Goal: Check status

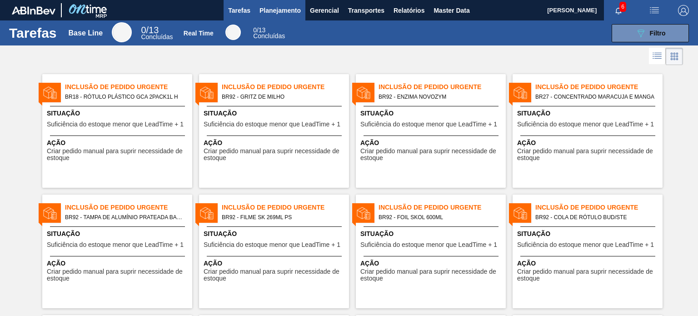
click at [264, 14] on span "Planejamento" at bounding box center [280, 10] width 41 height 11
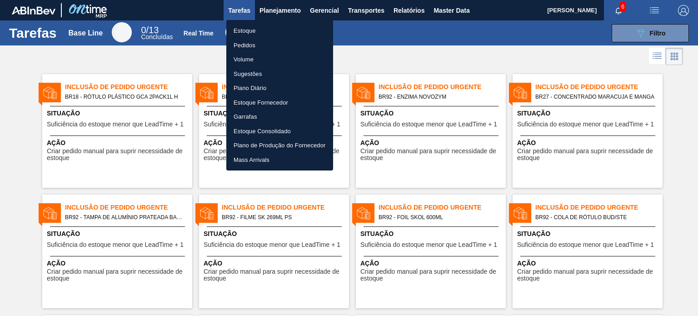
click at [256, 31] on li "Estoque" at bounding box center [279, 31] width 107 height 15
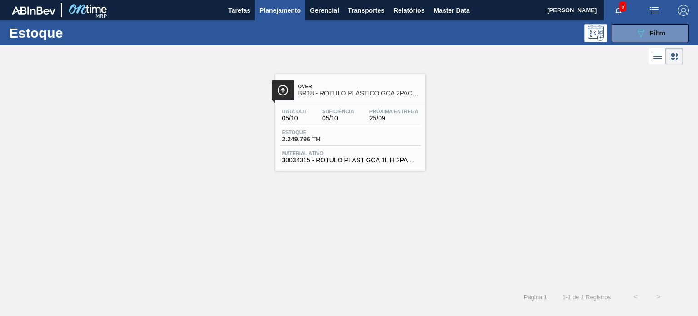
click at [336, 107] on div "Data [DATE] Suficiência 05/10 Próxima Entrega 25/09 Estoque 2.249,796 TH Materi…" at bounding box center [351, 135] width 150 height 62
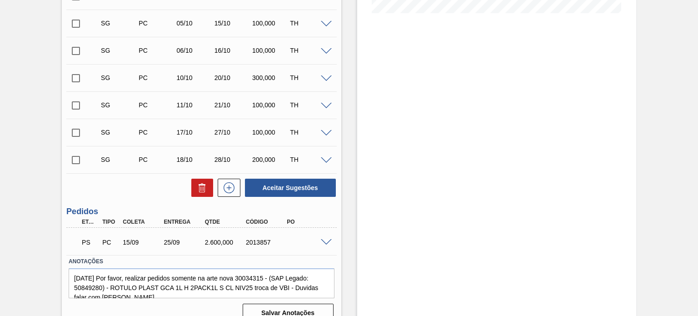
scroll to position [266, 0]
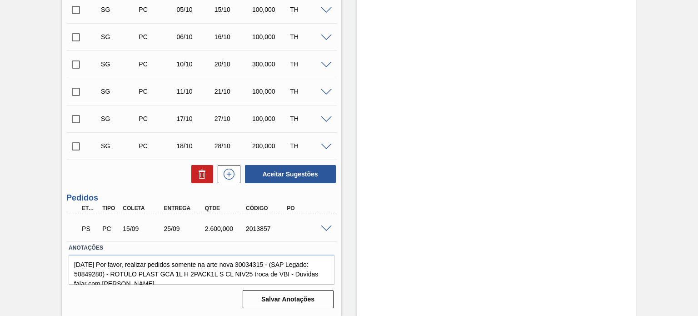
click at [328, 227] on span at bounding box center [326, 229] width 11 height 7
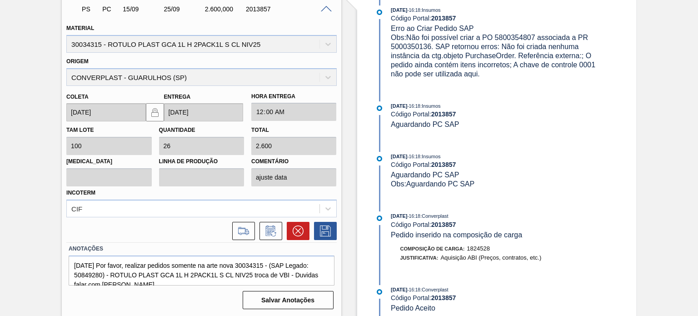
scroll to position [378, 0]
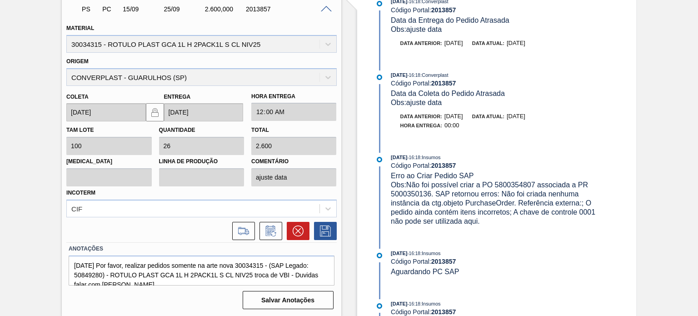
drag, startPoint x: 607, startPoint y: 144, endPoint x: 609, endPoint y: 117, distance: 26.9
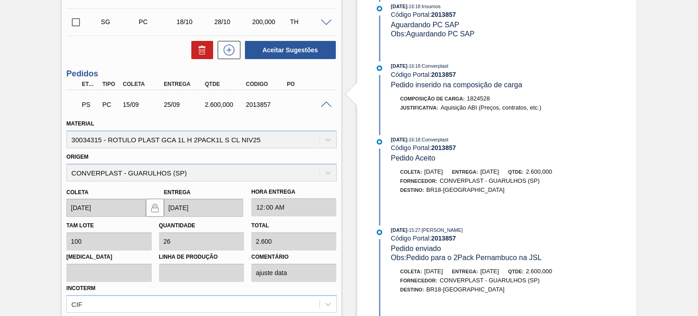
scroll to position [391, 0]
drag, startPoint x: 433, startPoint y: 154, endPoint x: 383, endPoint y: 156, distance: 50.5
click at [384, 155] on div "[DATE] 16:18 : Converplast Código Portal: 2013857 Pedido Aceito" at bounding box center [490, 149] width 234 height 28
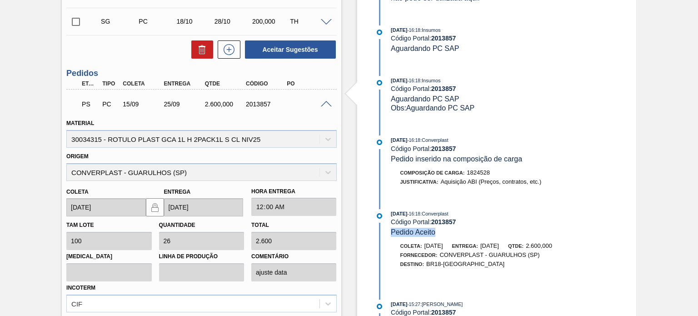
scroll to position [651, 0]
